Goal: Find specific page/section: Find specific page/section

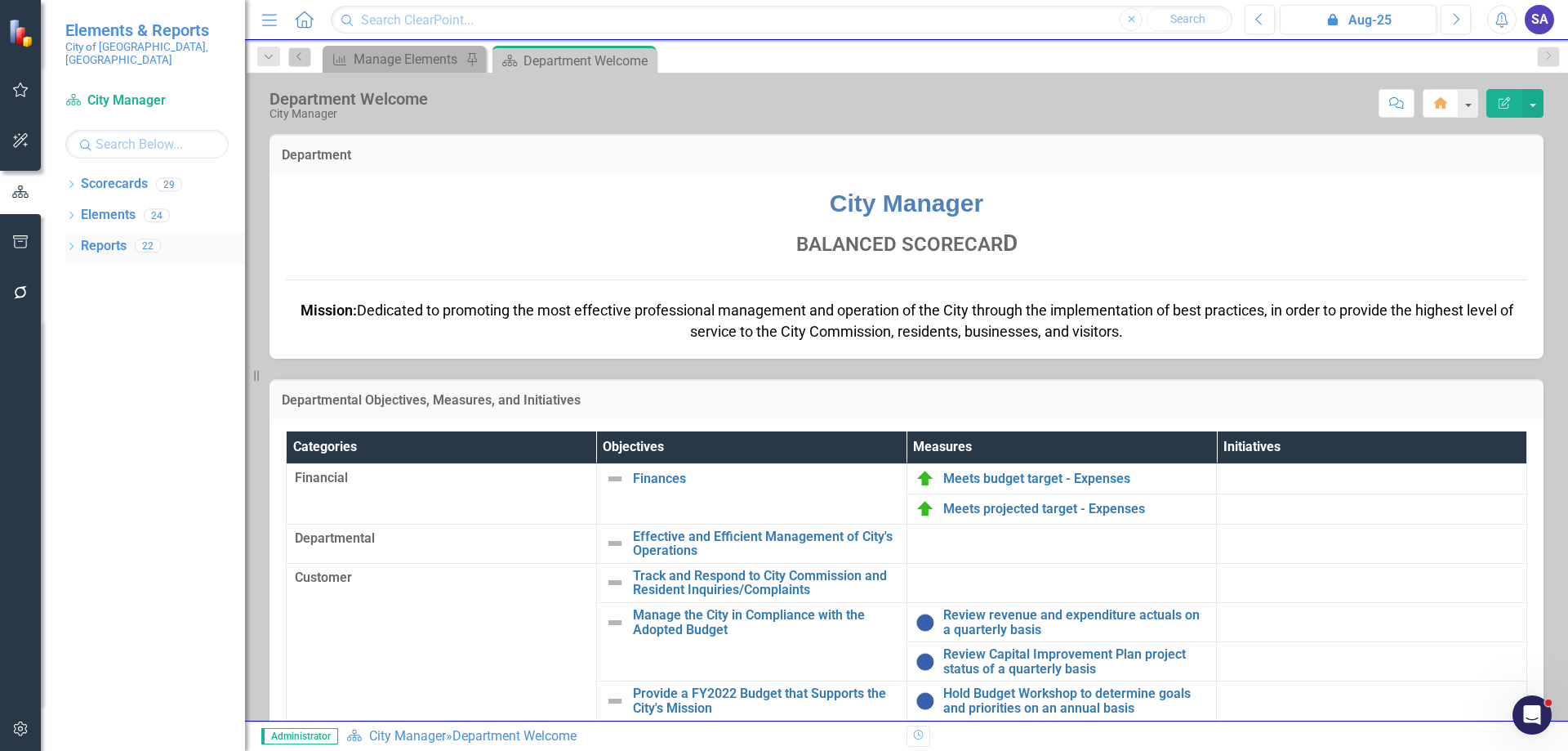
click at [72, 233] on div "Dropdown Reports 22" at bounding box center [155, 248] width 180 height 31
click at [104, 174] on link "Scorecards" at bounding box center [115, 184] width 67 height 19
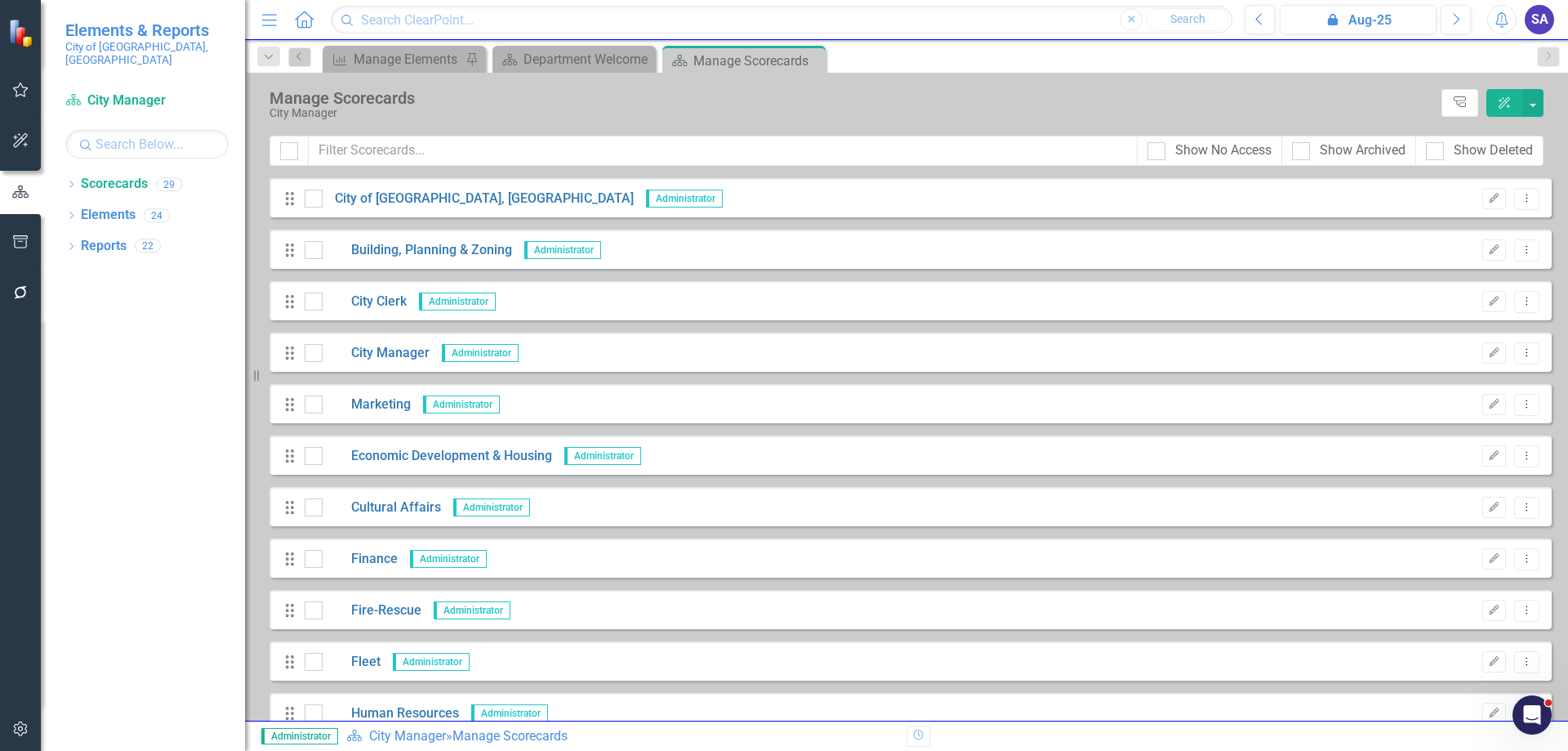
click at [1543, 26] on div "SA" at bounding box center [1540, 20] width 29 height 29
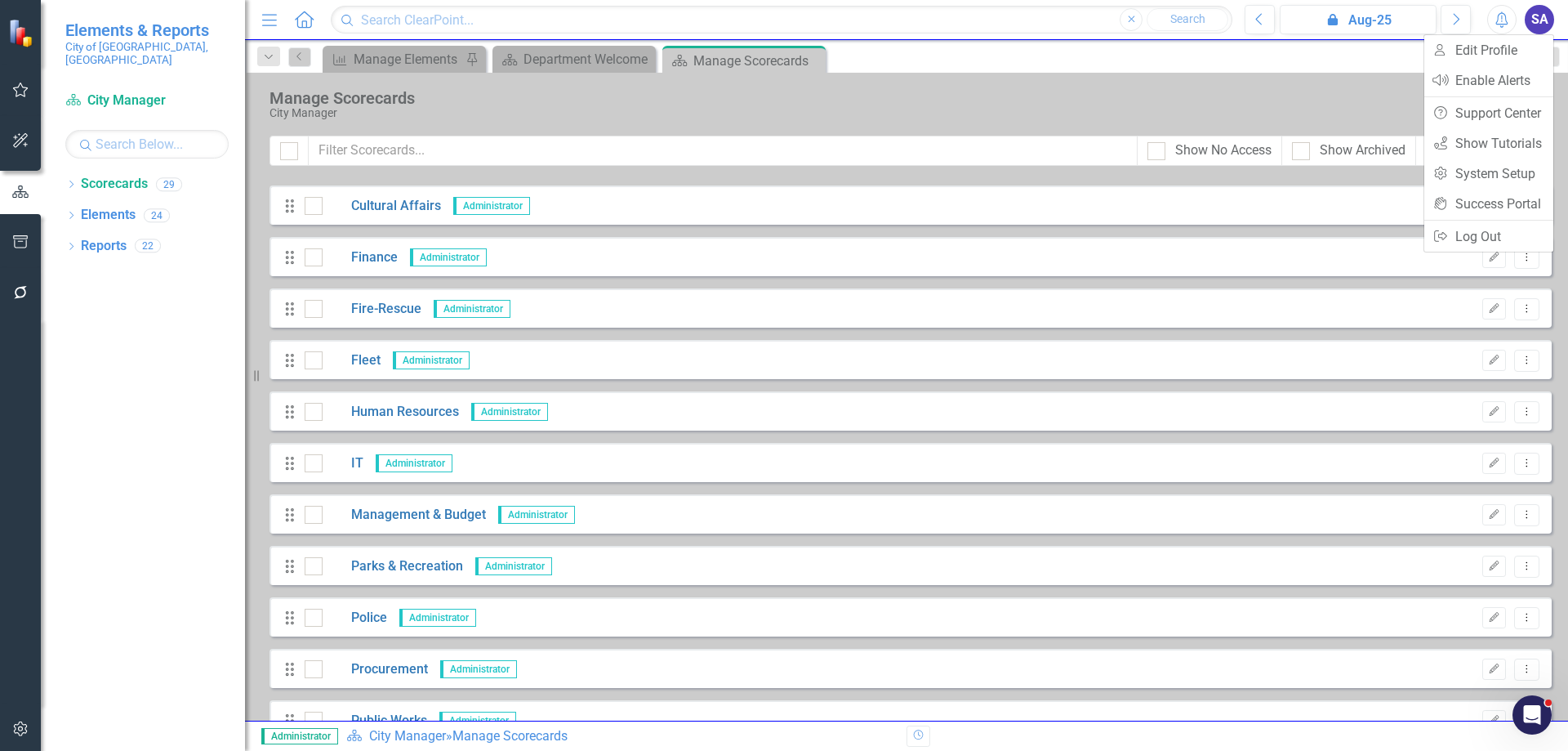
scroll to position [327, 0]
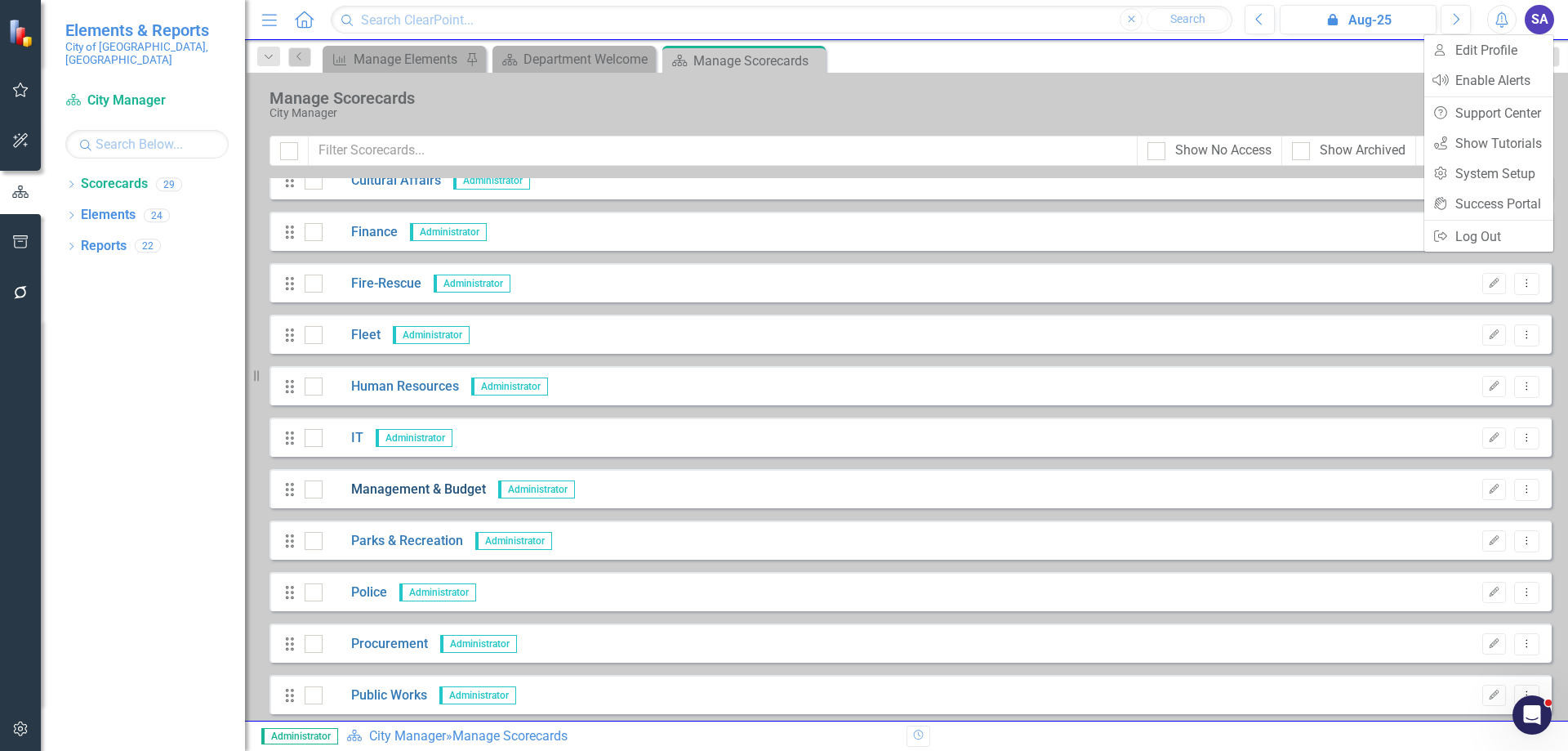
click at [418, 484] on link "Management & Budget" at bounding box center [404, 490] width 163 height 19
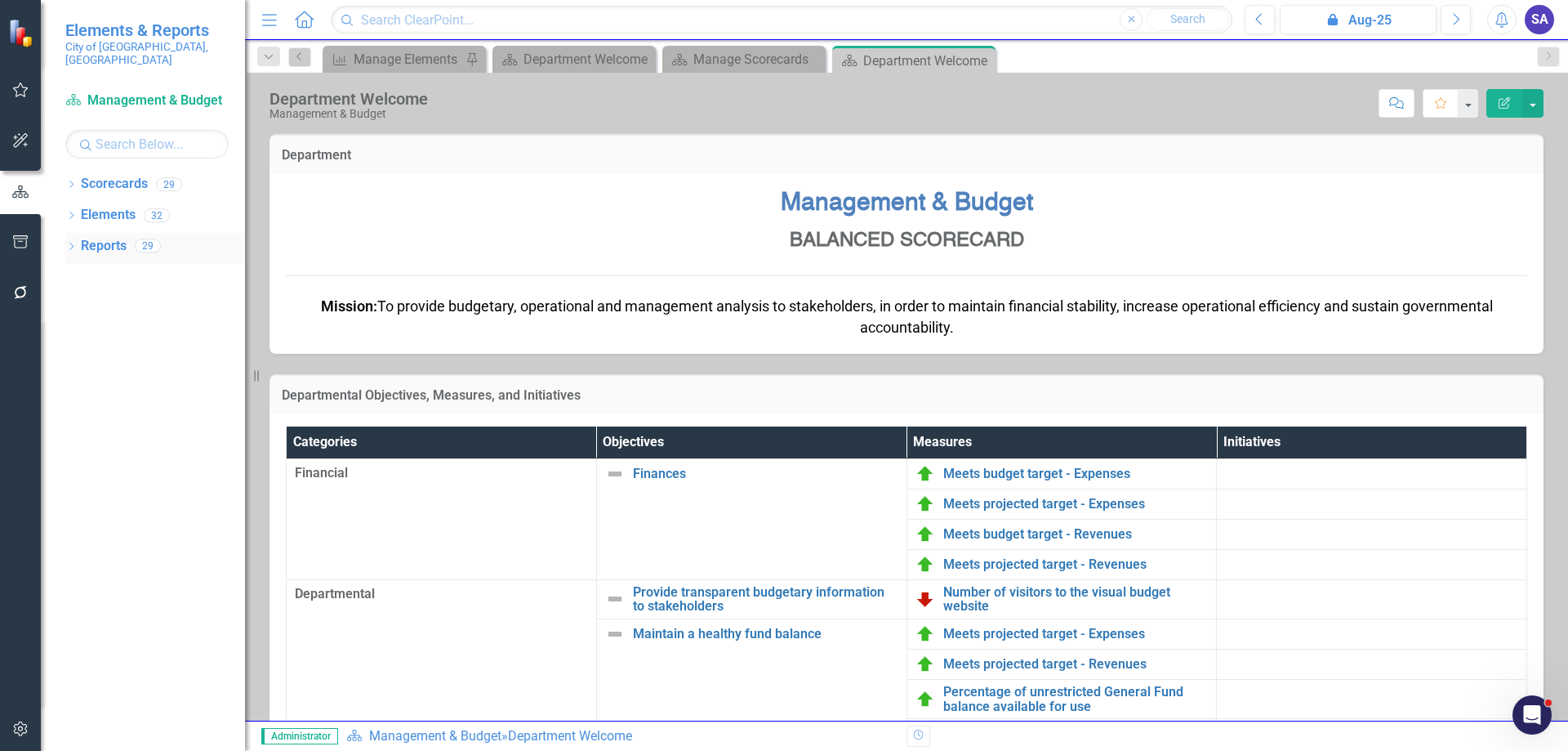
click at [71, 244] on icon "Dropdown" at bounding box center [70, 248] width 11 height 9
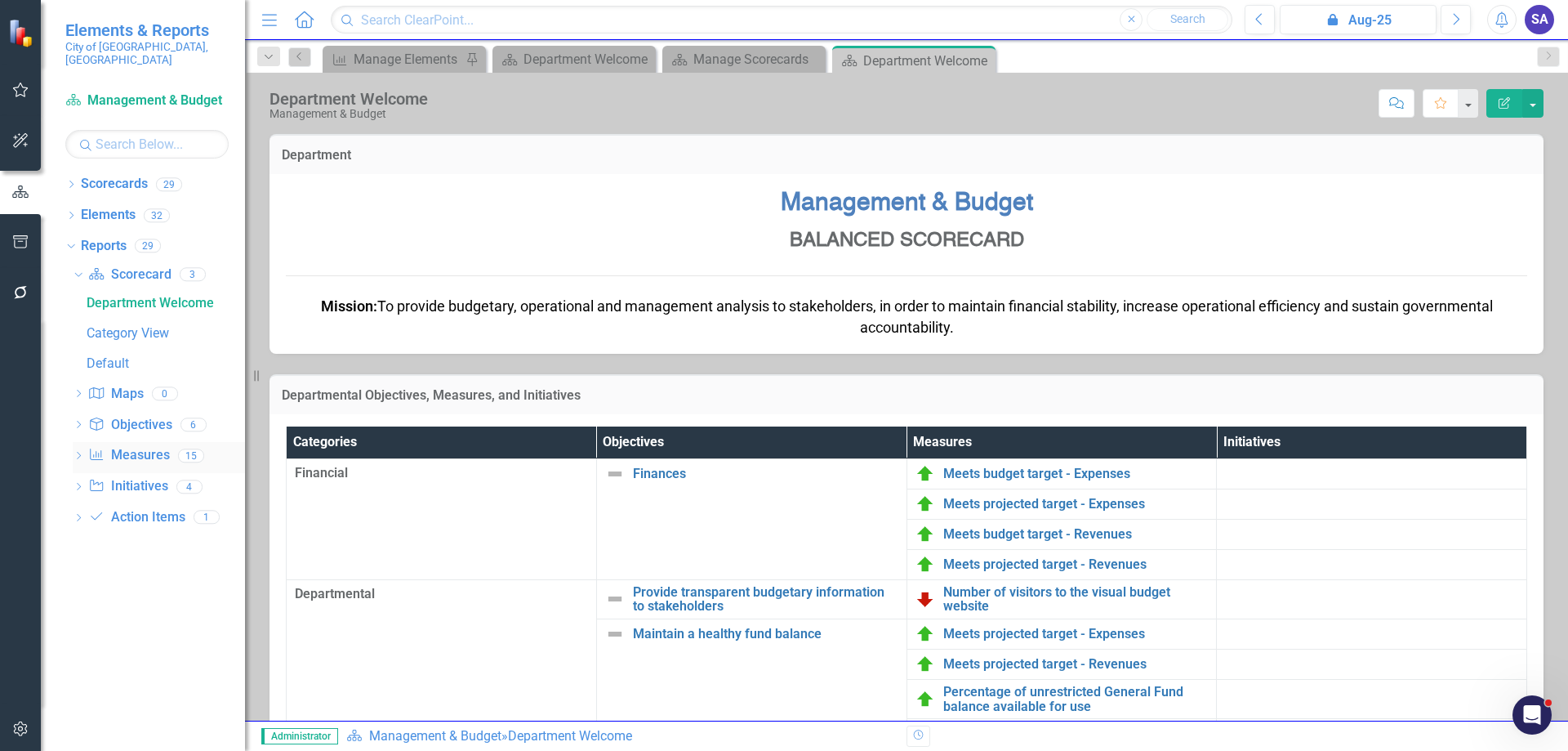
click at [127, 446] on link "Measure Measures" at bounding box center [128, 456] width 81 height 19
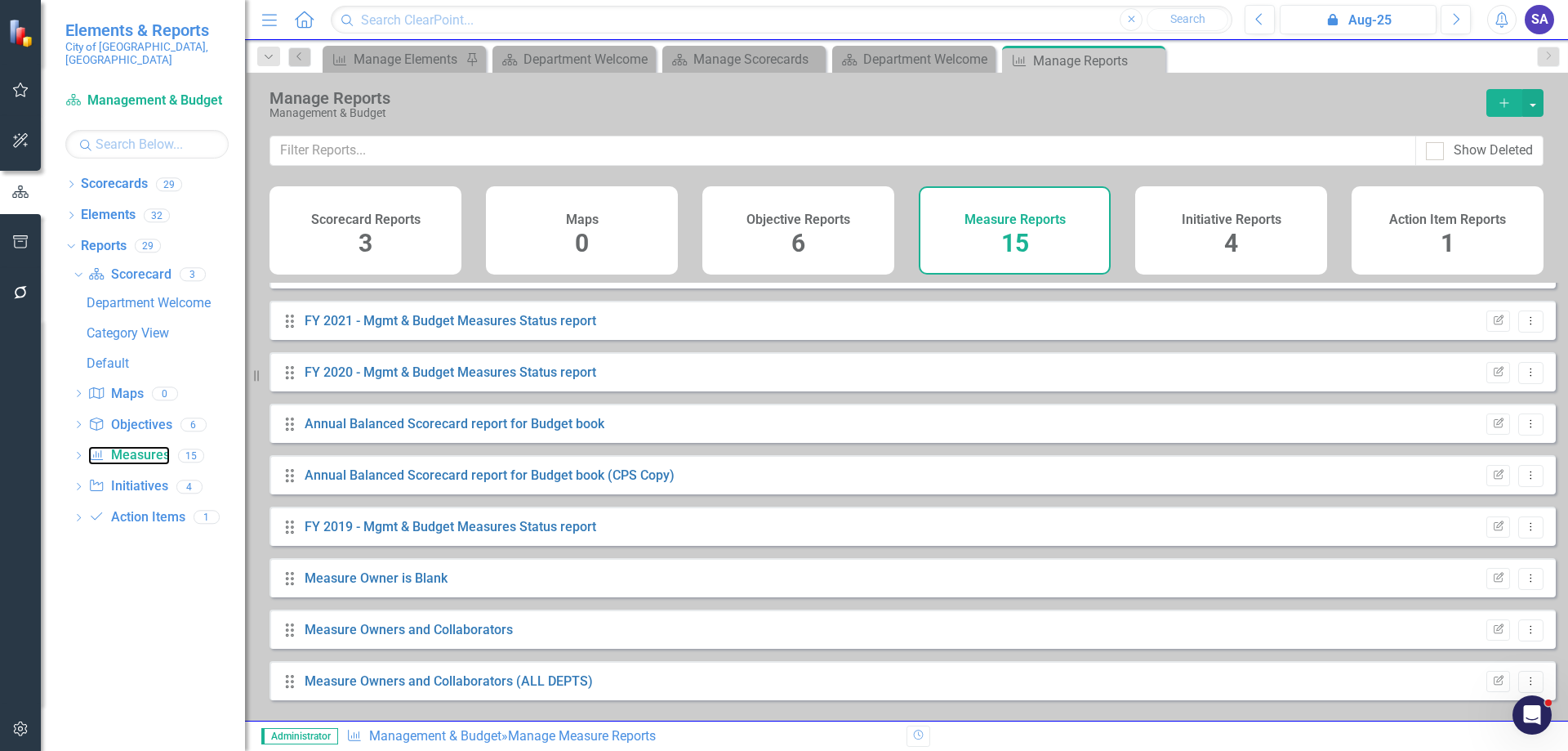
scroll to position [346, 0]
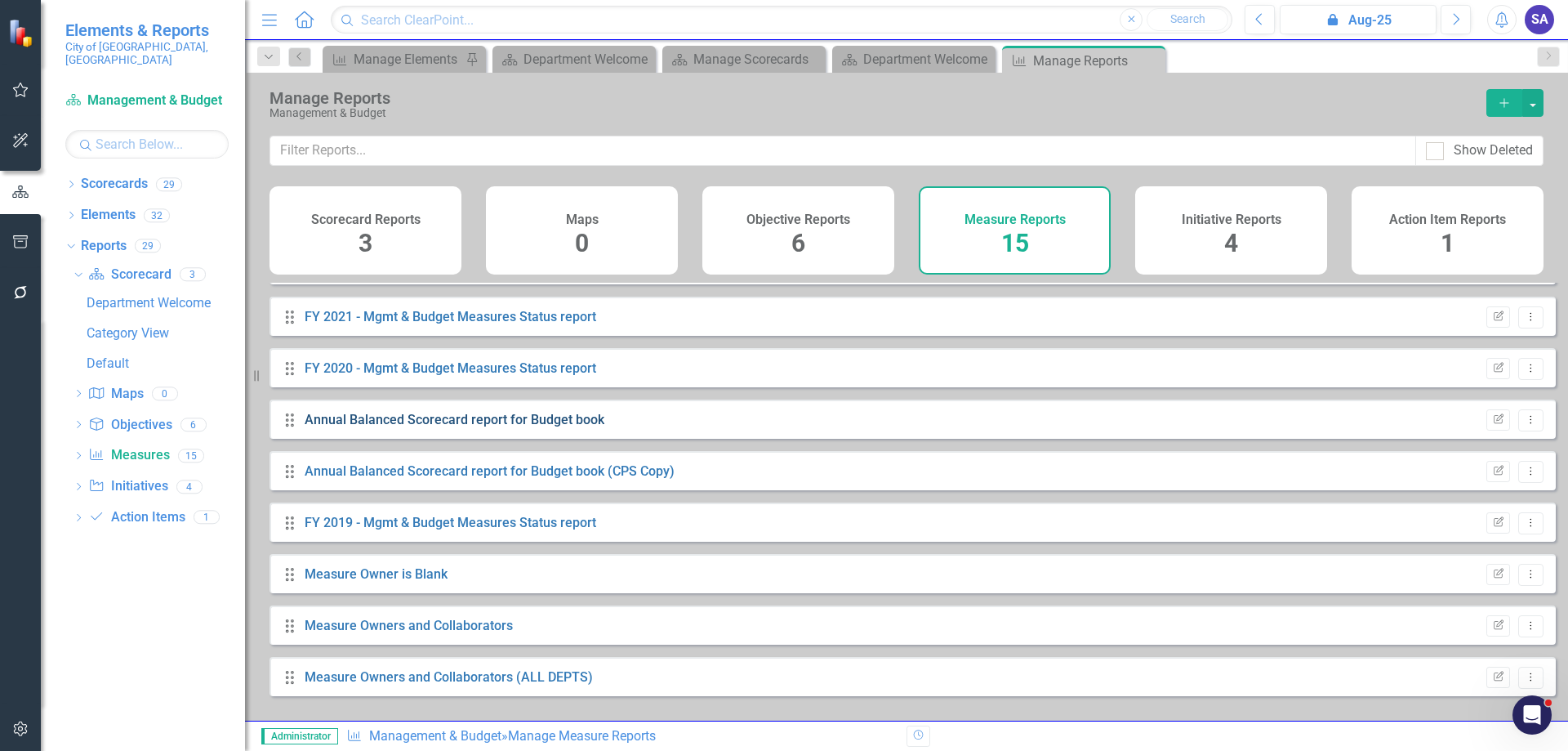
click at [509, 428] on link "Annual Balanced Scorecard report for Budget book" at bounding box center [454, 420] width 300 height 15
